Goal: Obtain resource: Obtain resource

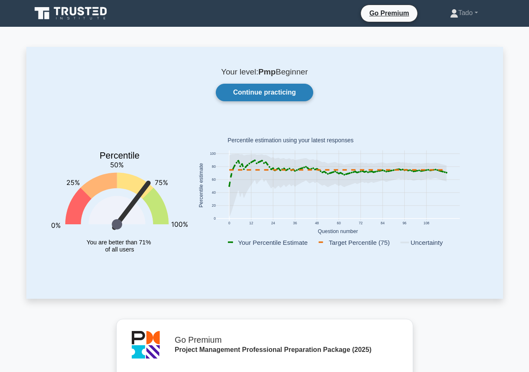
click at [242, 91] on link "Continue practicing" at bounding box center [264, 93] width 97 height 18
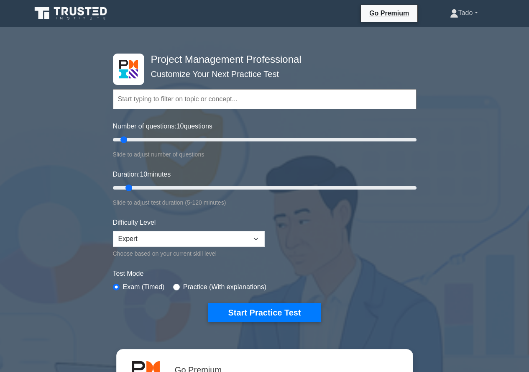
click at [458, 11] on link "Tado" at bounding box center [464, 13] width 68 height 17
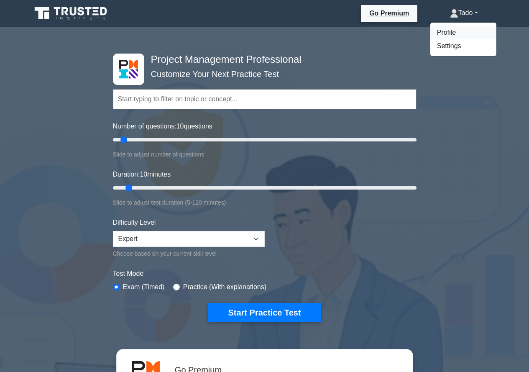
click at [455, 26] on link "Profile" at bounding box center [463, 32] width 66 height 13
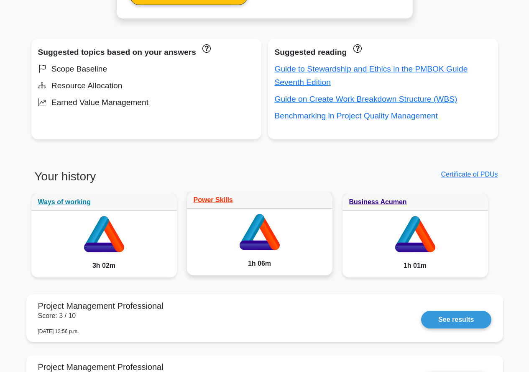
scroll to position [502, 0]
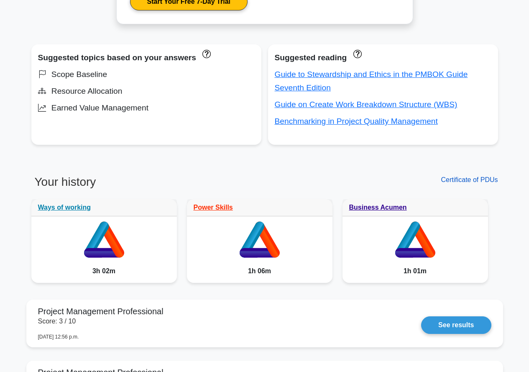
click at [470, 178] on link "Certificate of PDUs" at bounding box center [469, 179] width 57 height 7
